Goal: Register for event/course

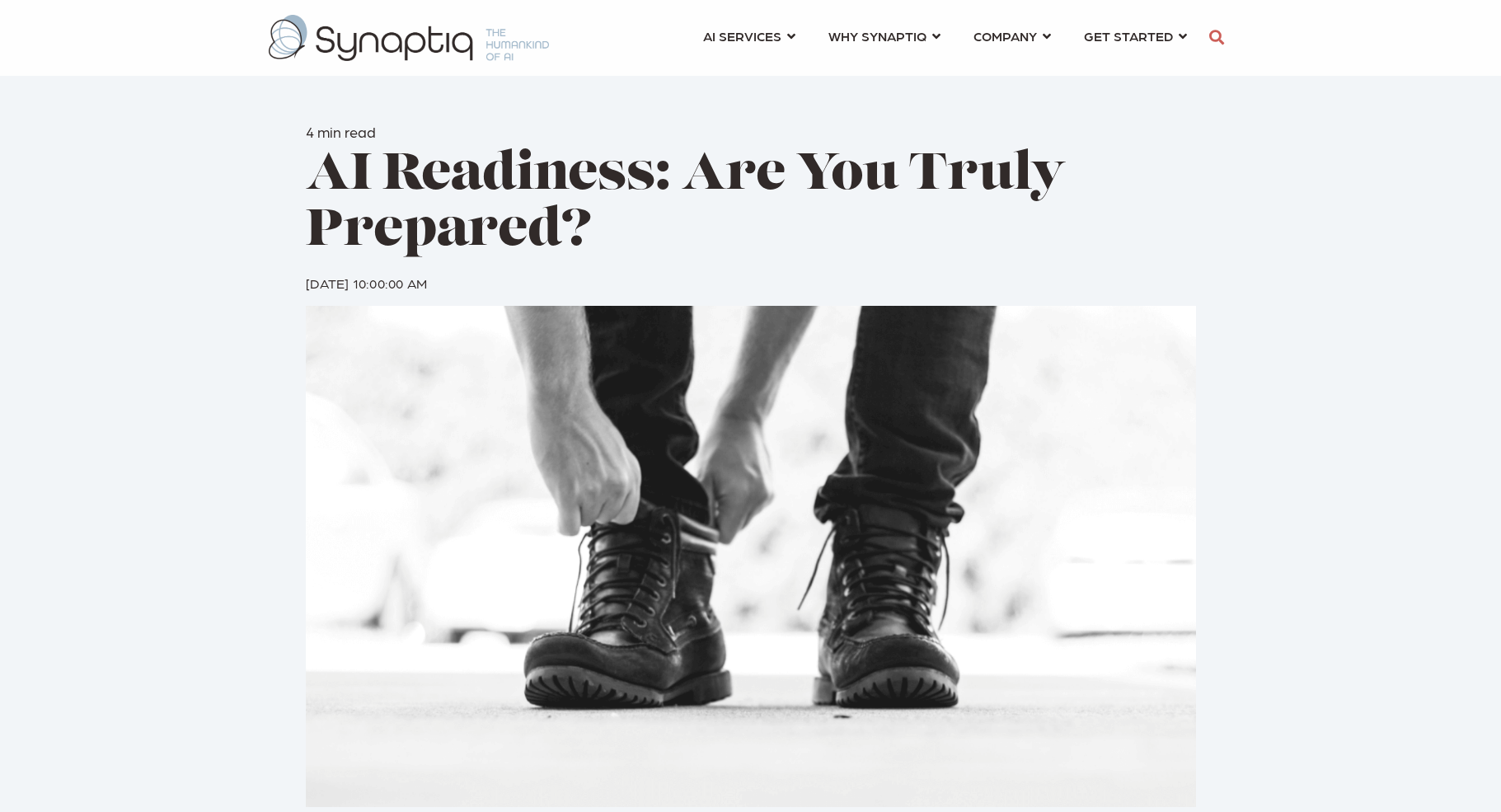
scroll to position [0, 7]
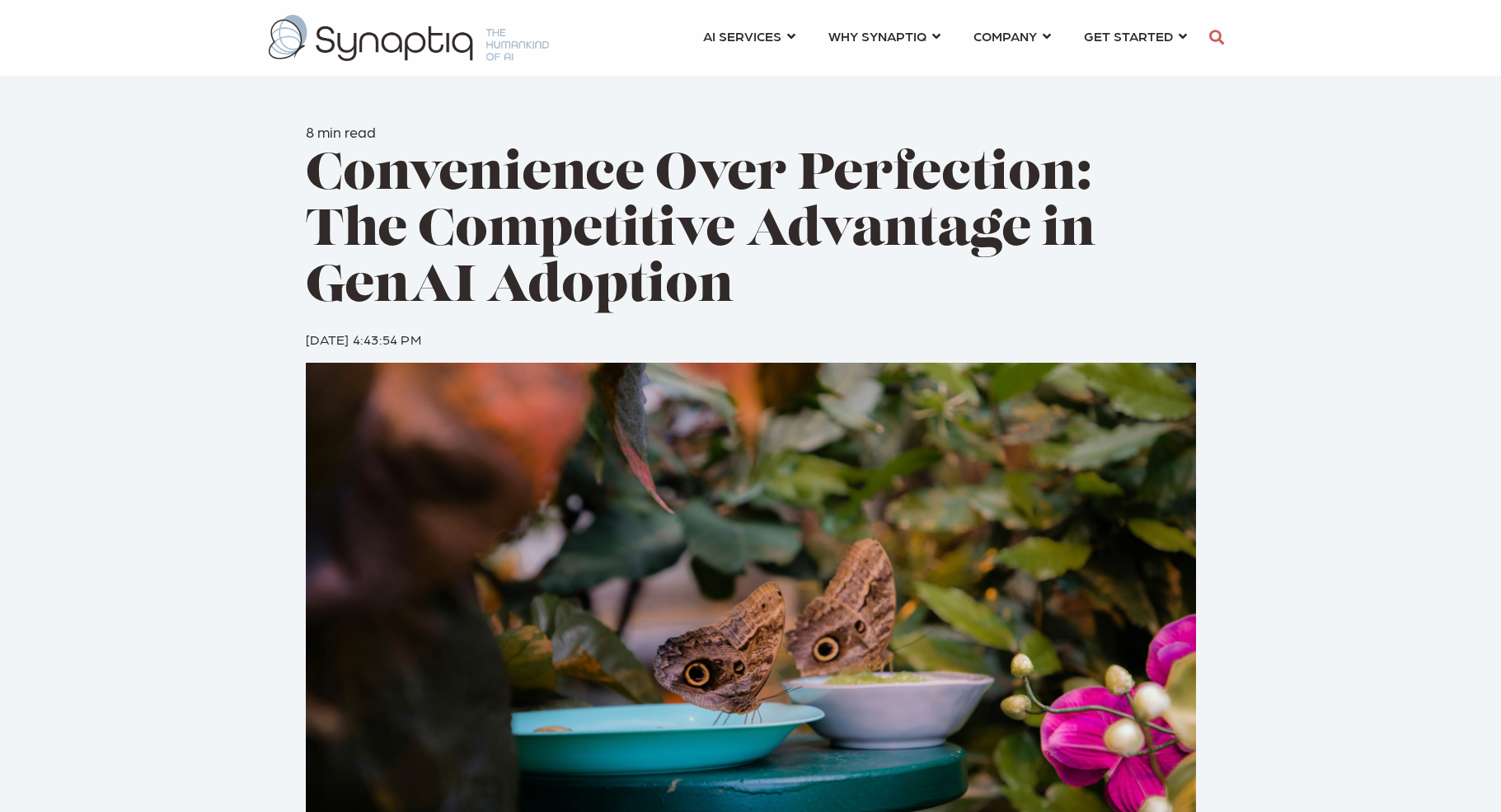
scroll to position [0, 7]
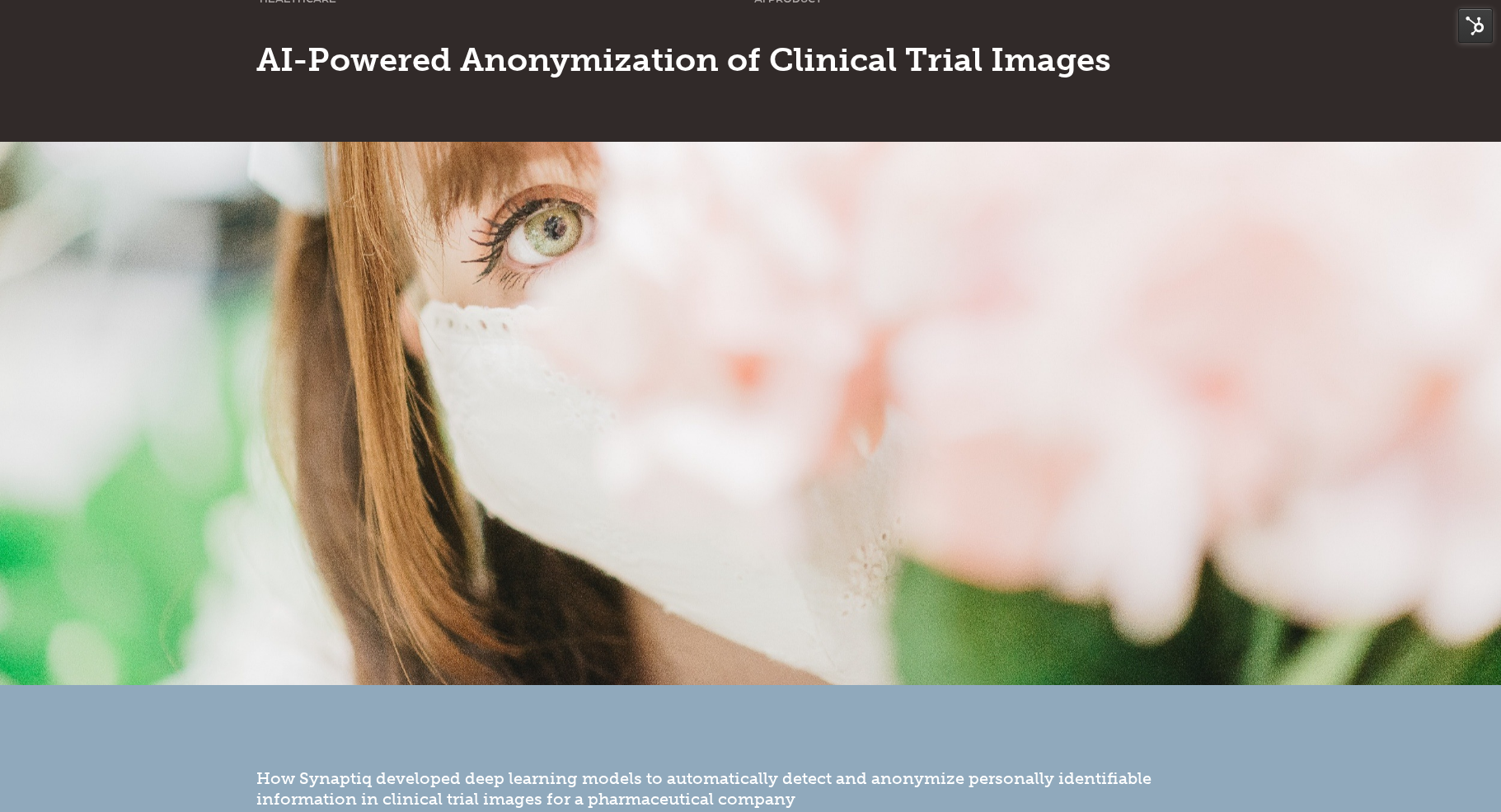
scroll to position [586, 0]
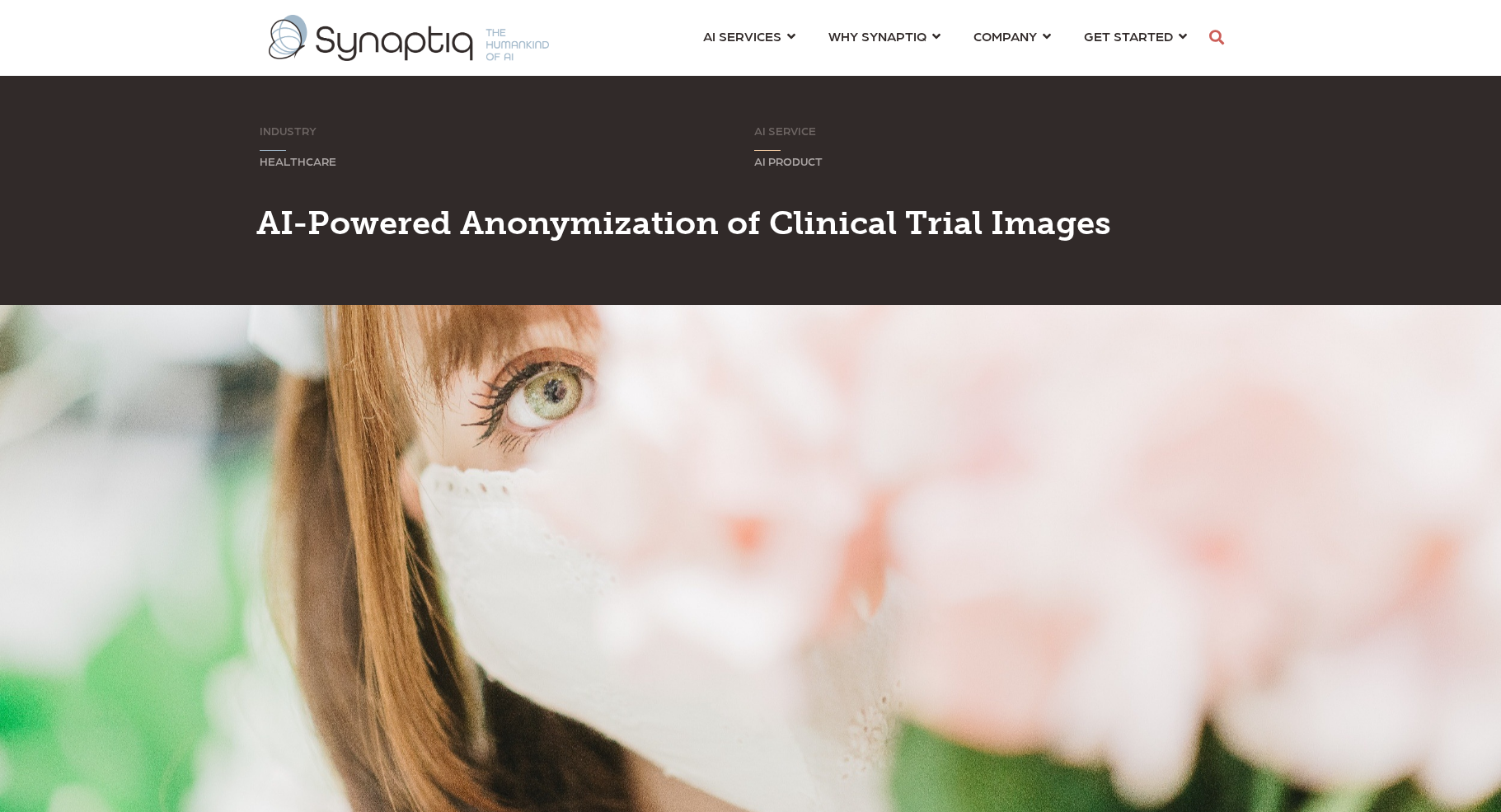
scroll to position [0, 7]
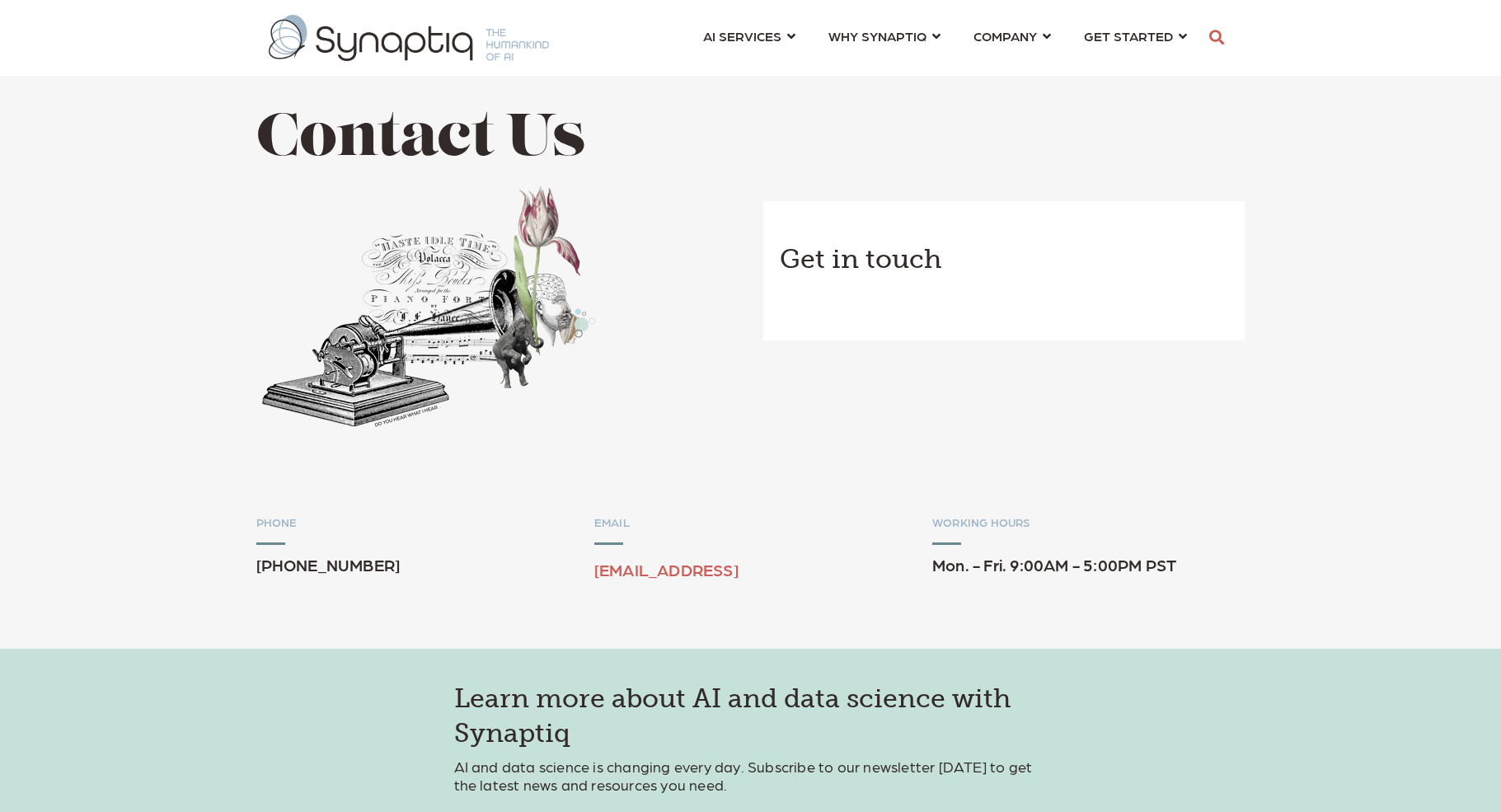
scroll to position [0, 7]
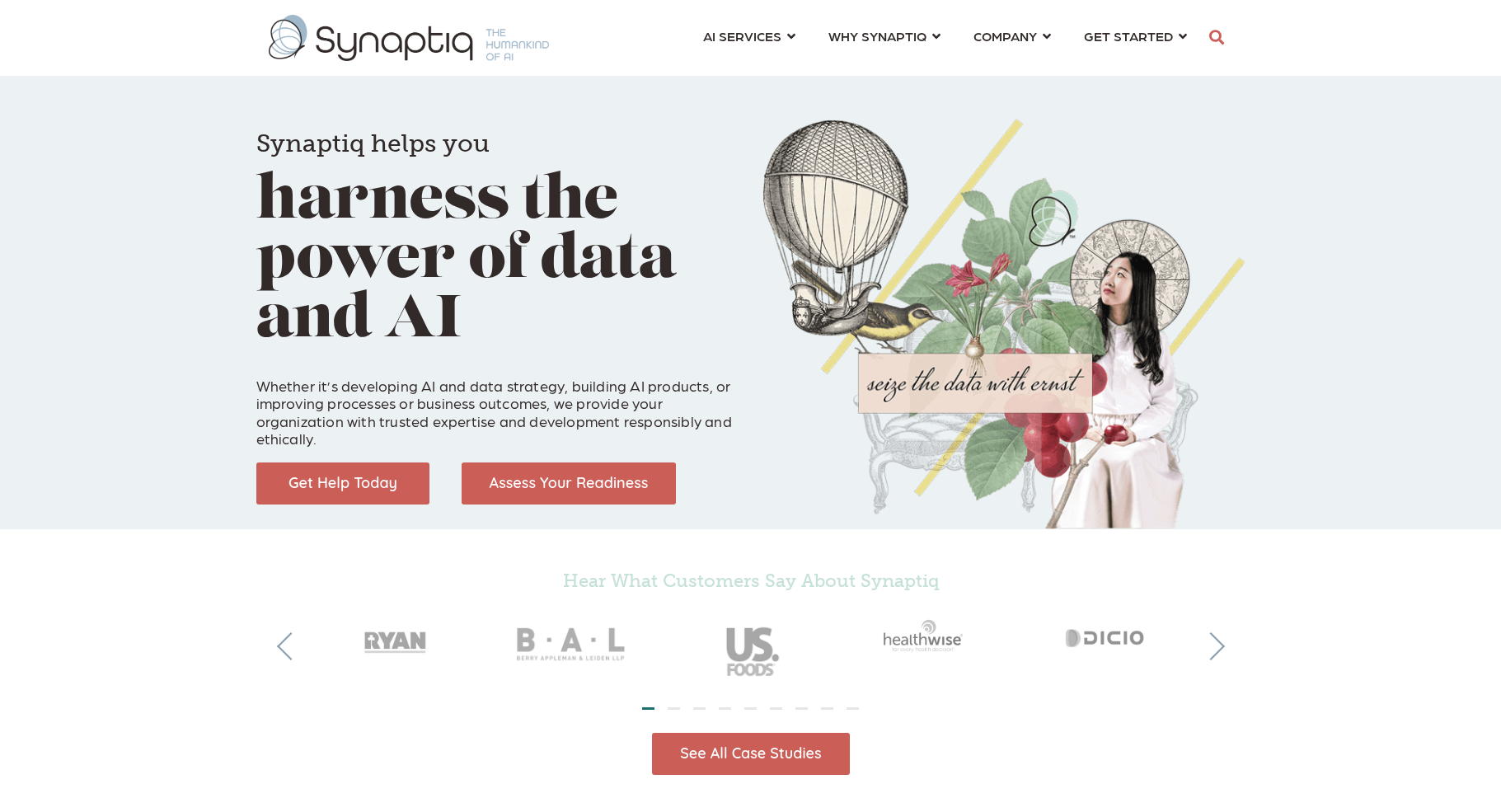
scroll to position [0, 7]
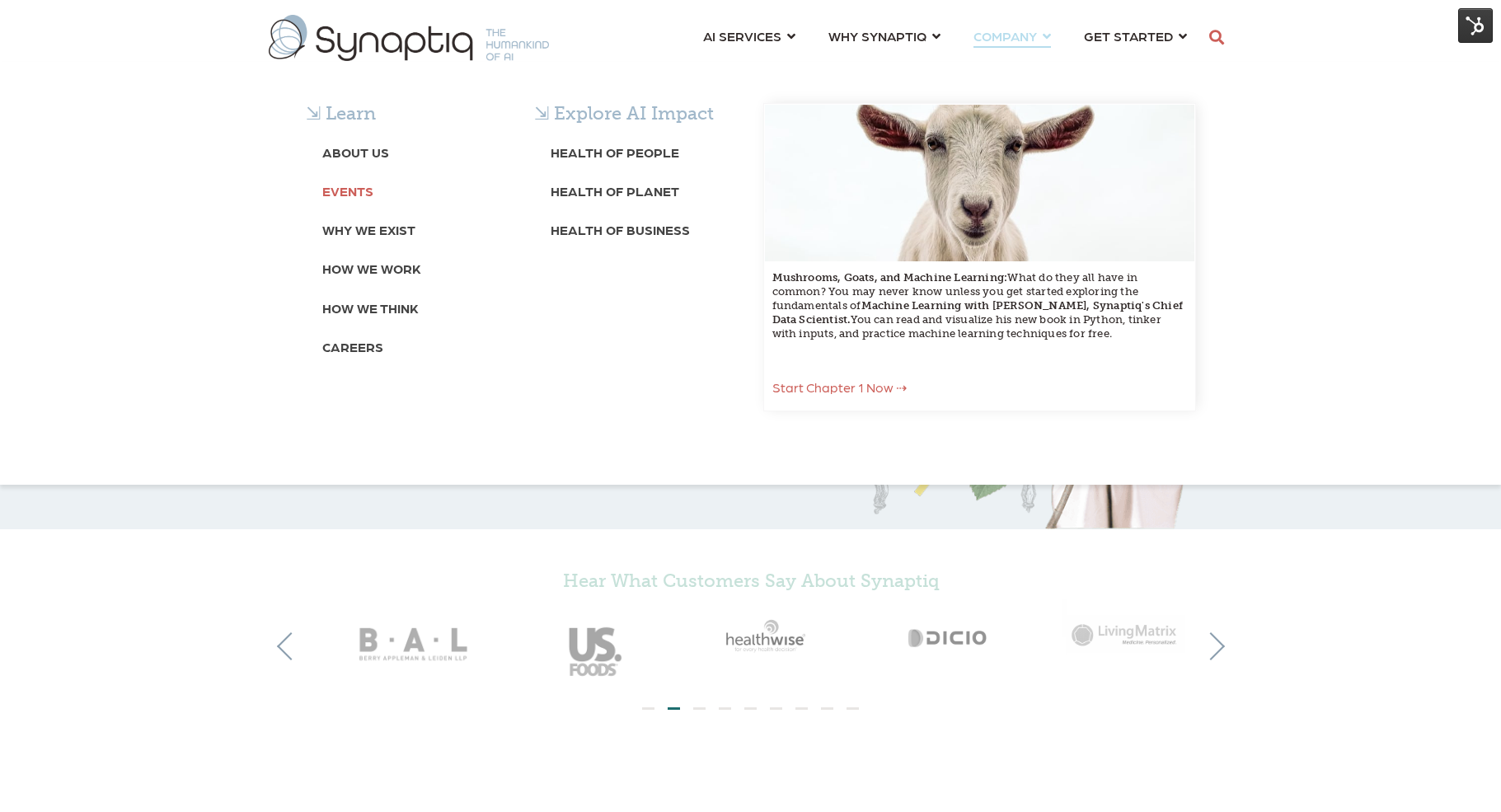
click at [355, 183] on b "Events" at bounding box center [348, 190] width 51 height 16
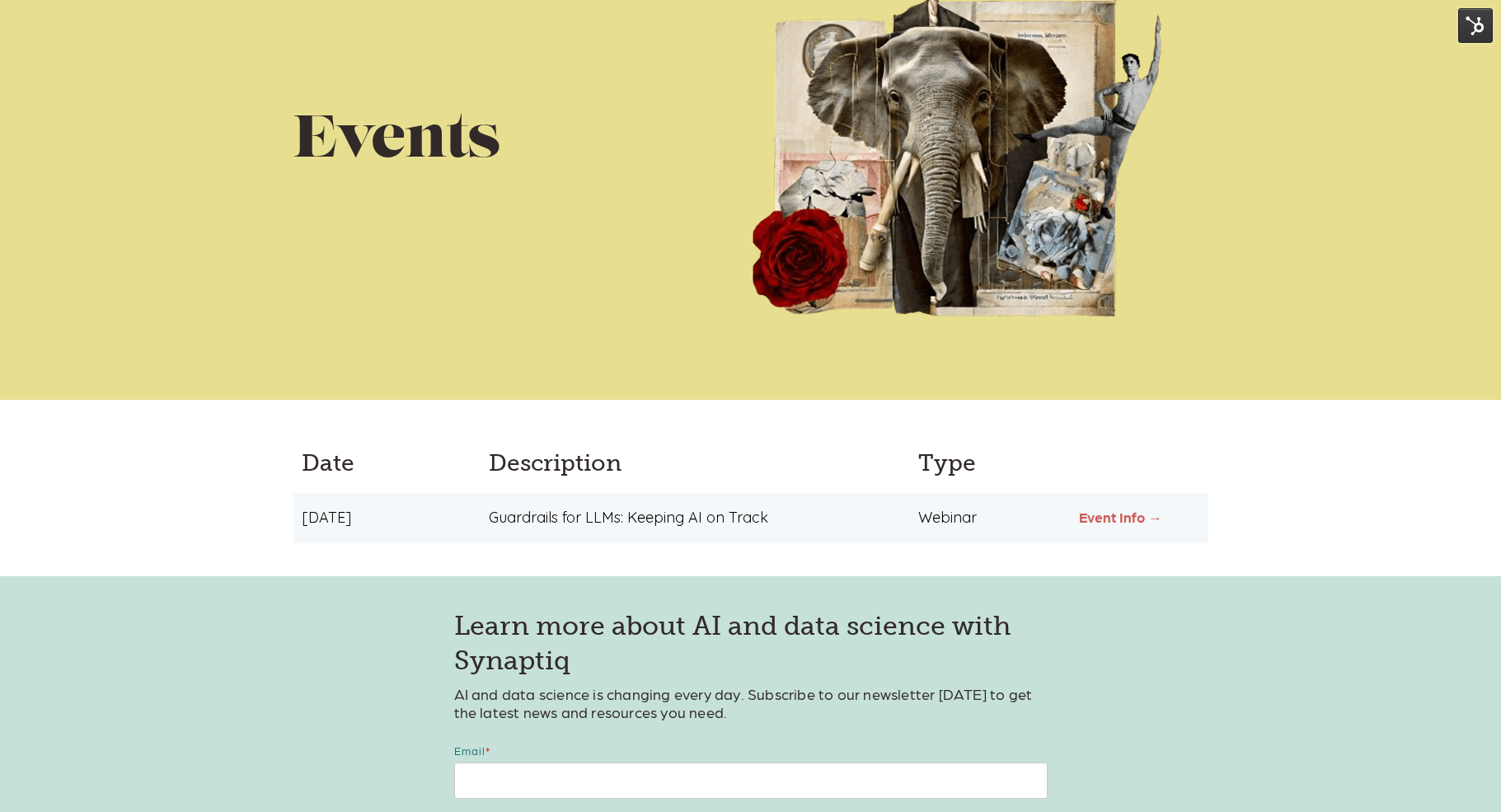
scroll to position [184, 0]
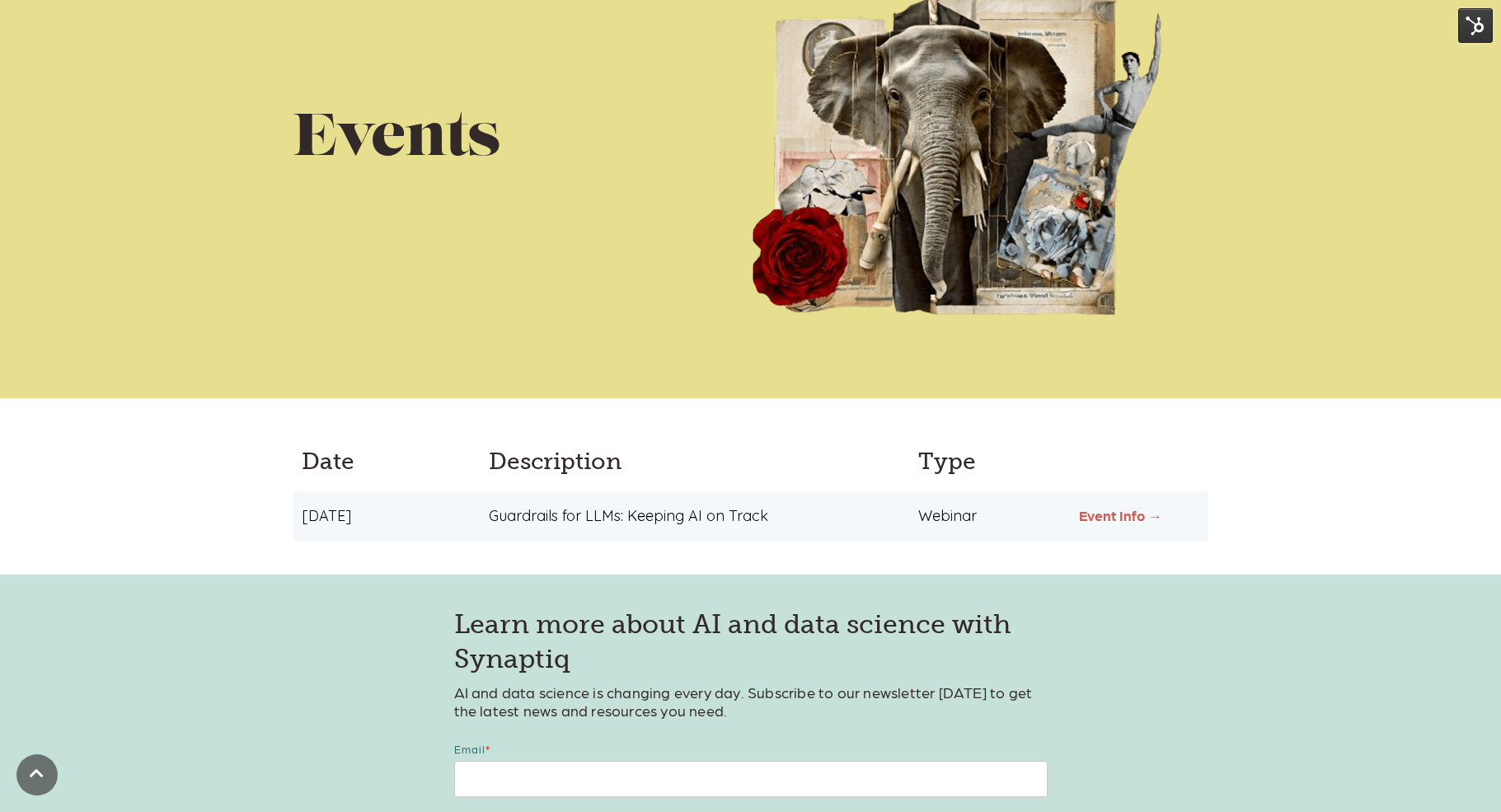
click at [1128, 518] on link "Event Info →" at bounding box center [1121, 515] width 84 height 17
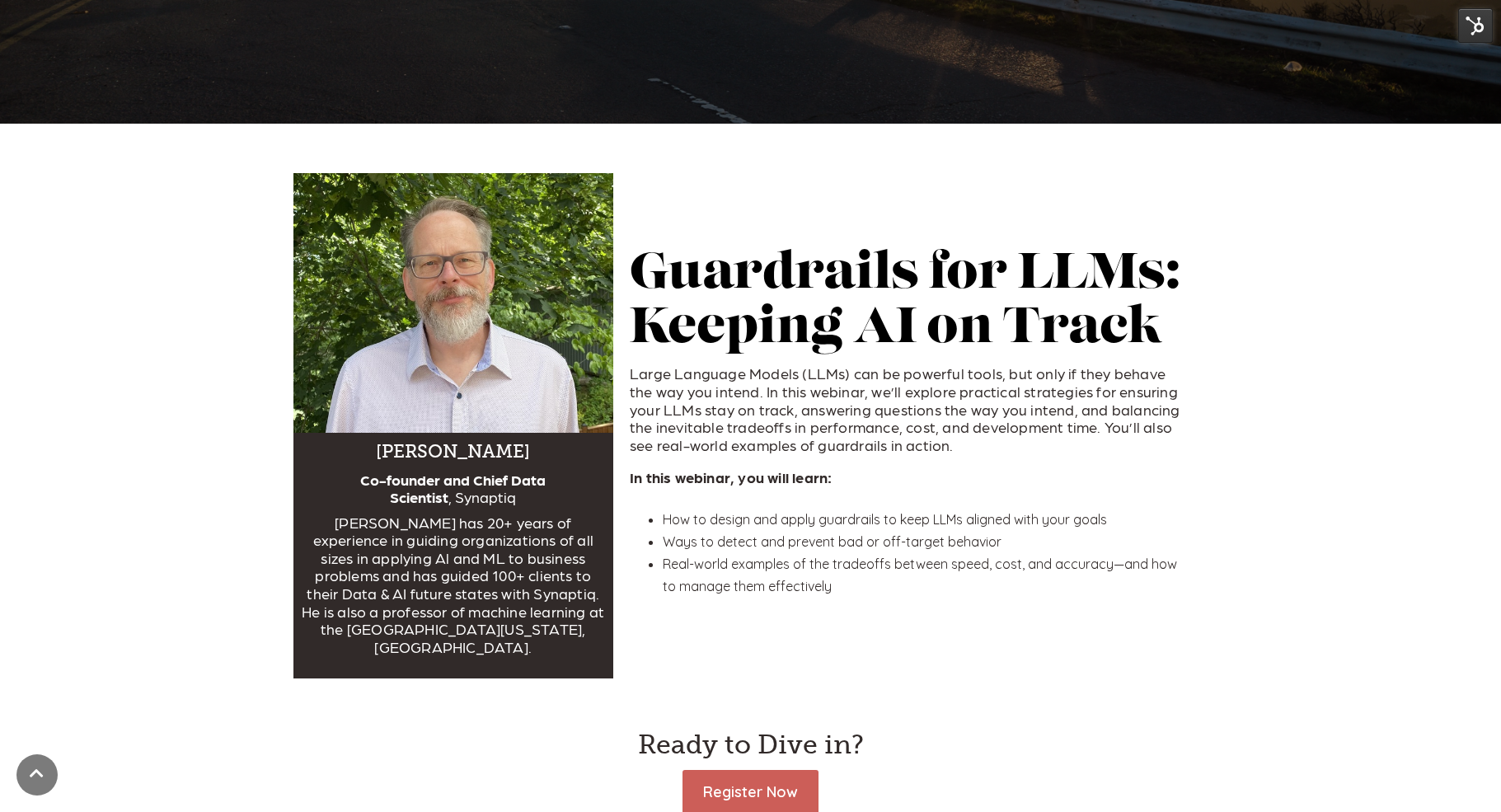
scroll to position [480, 0]
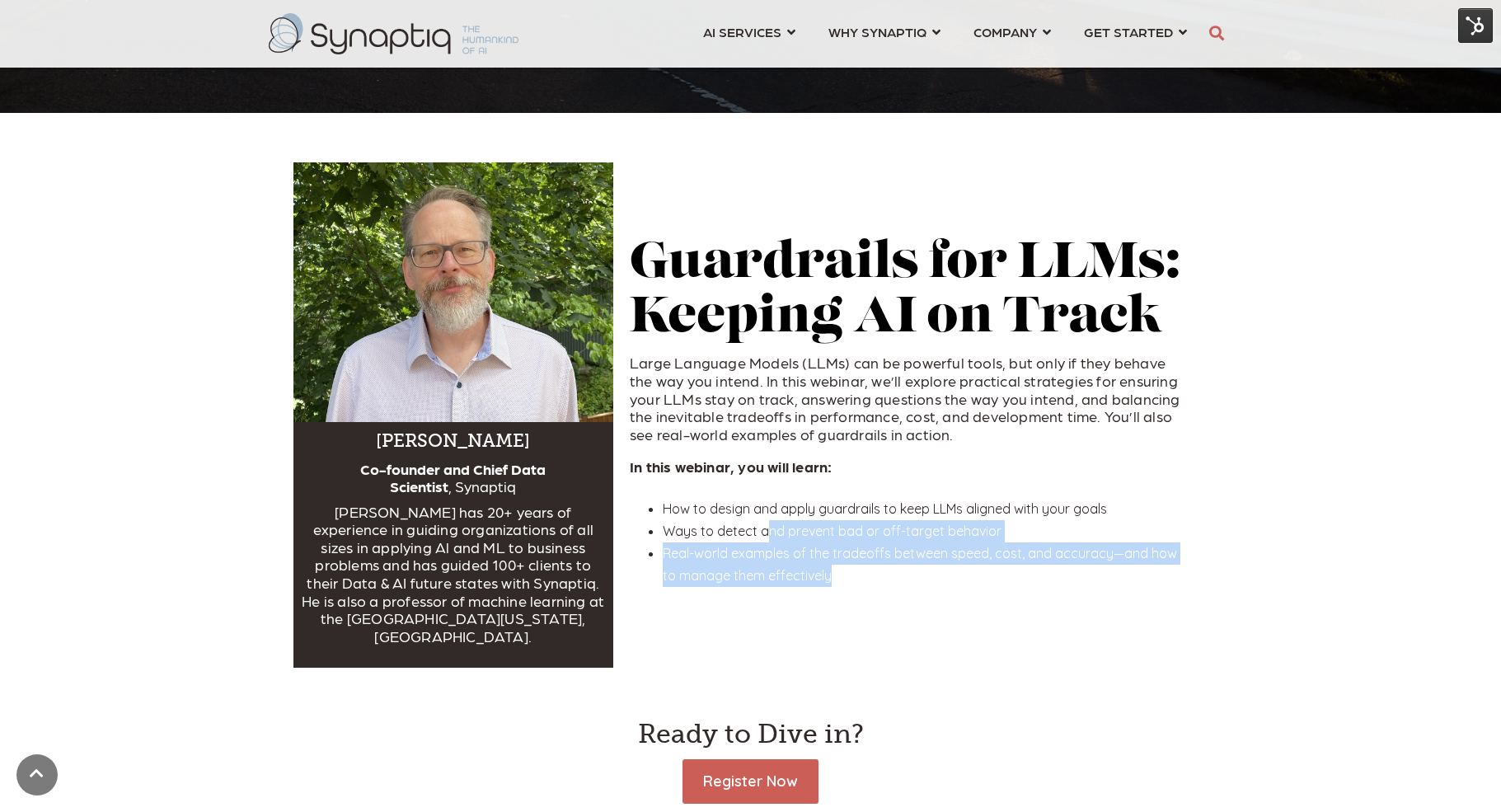
drag, startPoint x: 838, startPoint y: 567, endPoint x: 765, endPoint y: 515, distance: 89.6
click at [768, 522] on ul "How to design and apply guardrails to keep LLMs aligned with your goals Ways to…" at bounding box center [911, 542] width 562 height 89
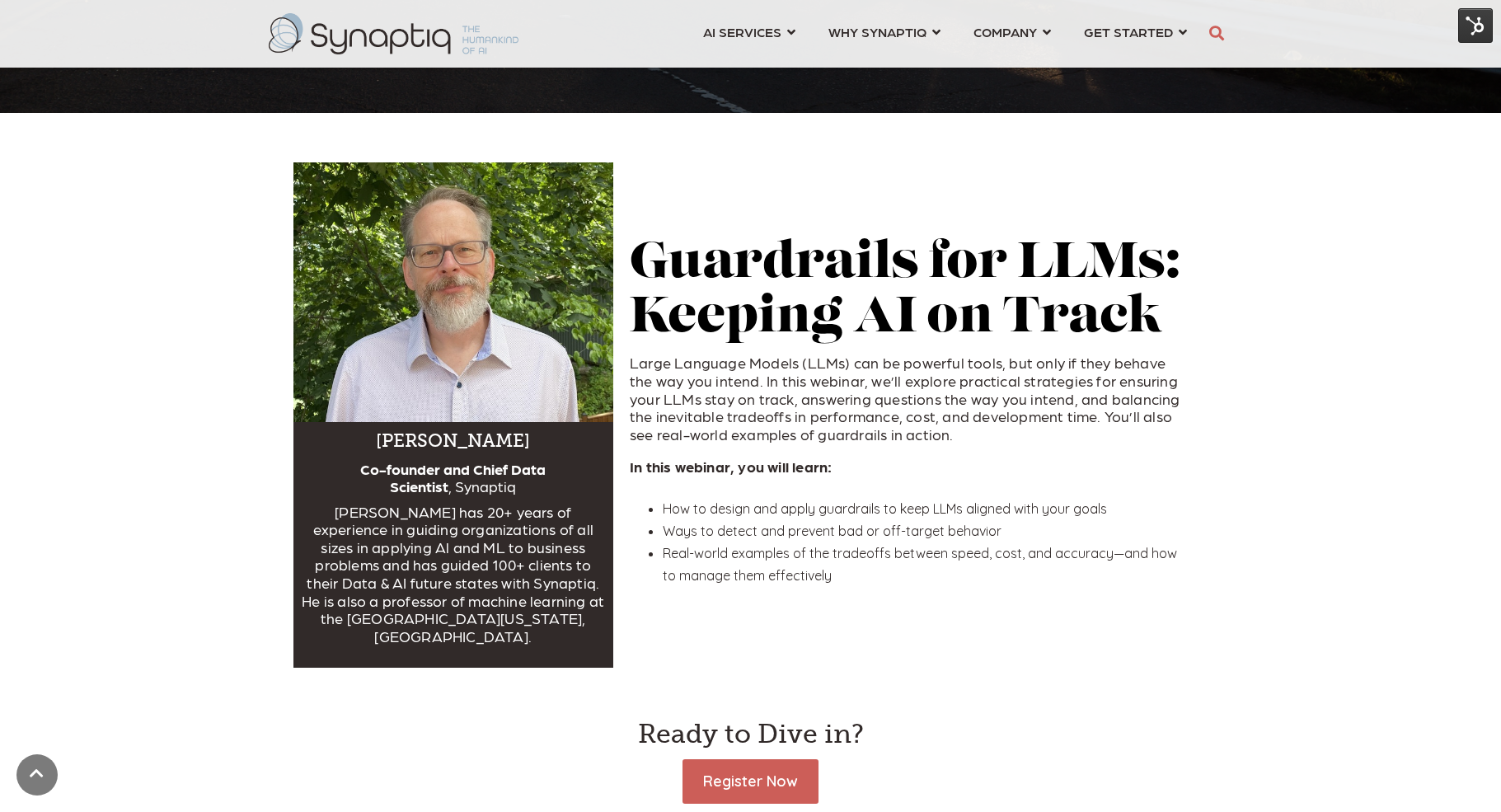
click at [762, 500] on span "How to design and apply guardrails to keep LLMs aligned with your goals" at bounding box center [885, 509] width 444 height 17
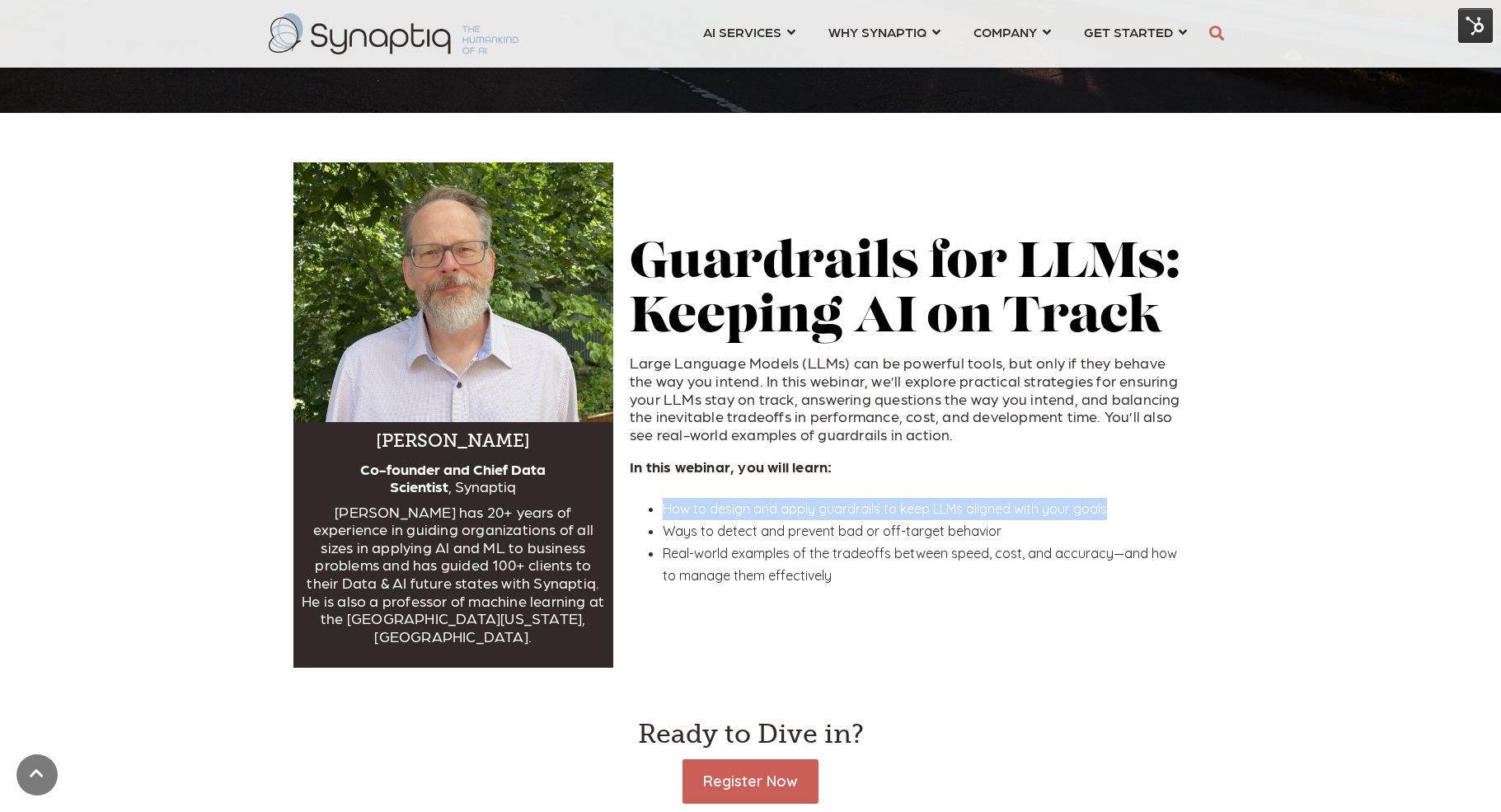
click at [762, 500] on span "How to design and apply guardrails to keep LLMs aligned with your goals" at bounding box center [885, 509] width 444 height 17
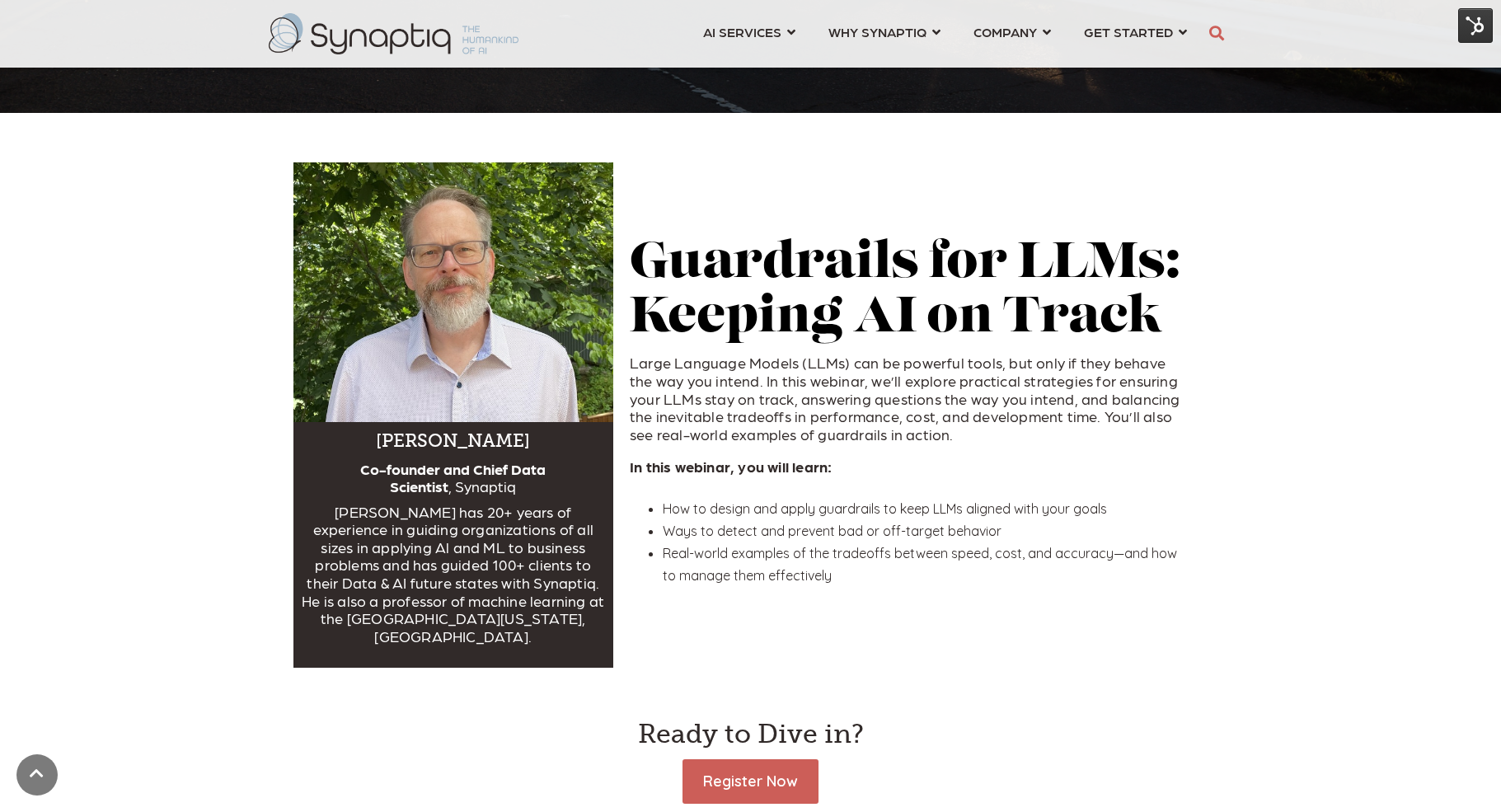
click at [868, 594] on div "Guardrails for LLMs: Keeping AI on Track Large Language Models (LLMs) can be po…" at bounding box center [911, 423] width 595 height 404
